Goal: Transaction & Acquisition: Purchase product/service

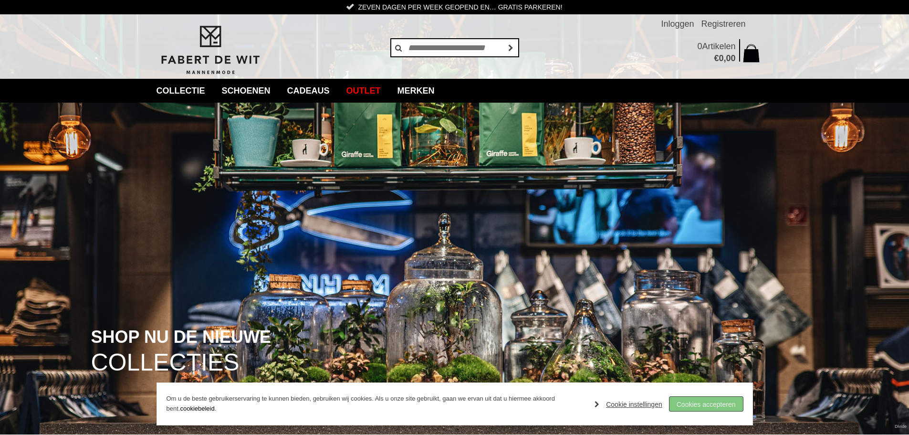
click at [727, 405] on link "Cookies accepteren" at bounding box center [705, 403] width 73 height 14
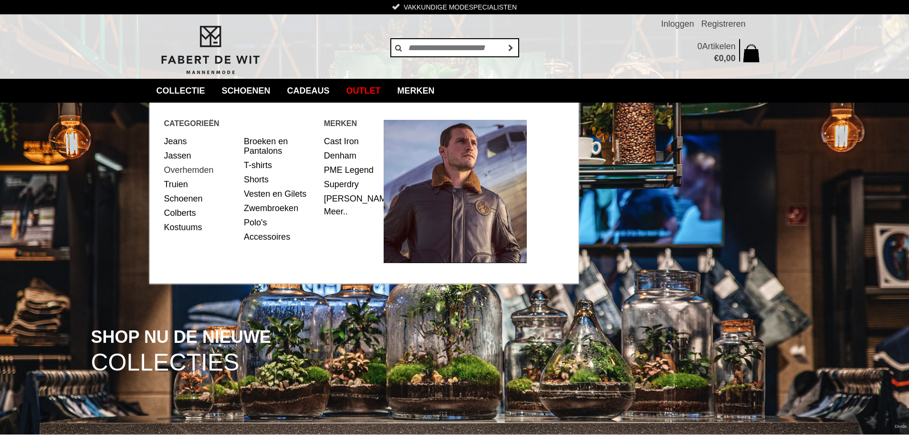
click at [175, 173] on link "Overhemden" at bounding box center [200, 170] width 73 height 14
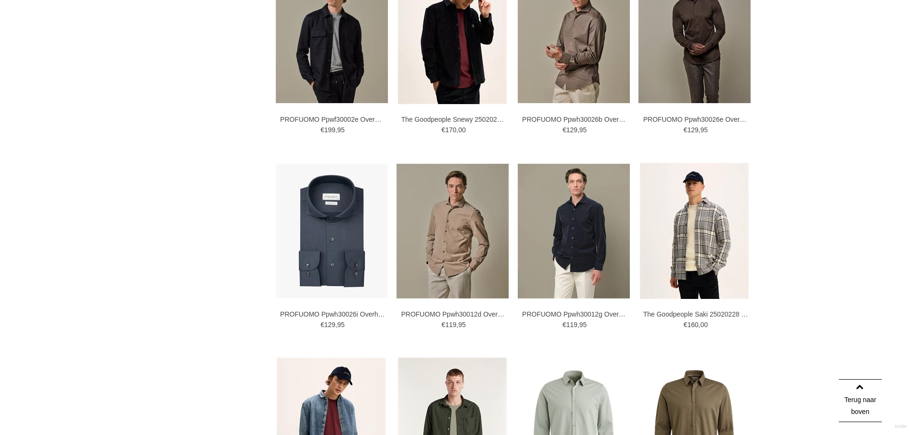
scroll to position [1574, 0]
